Goal: Check status

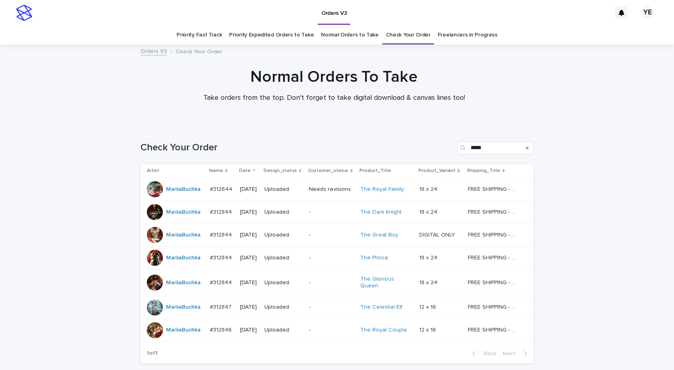
scroll to position [59, 0]
